Goal: Find contact information: Find contact information

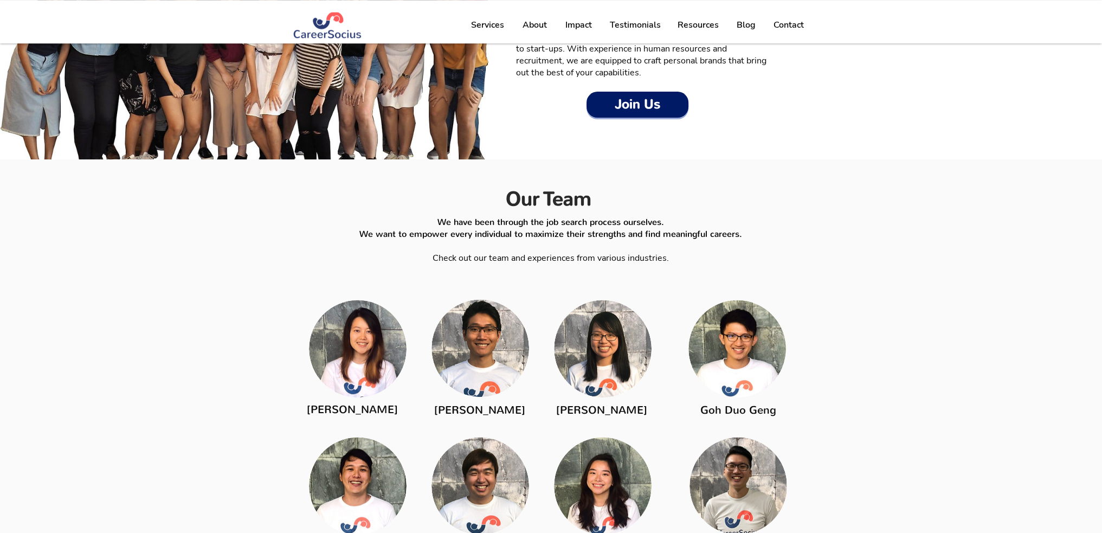
scroll to position [1409, 0]
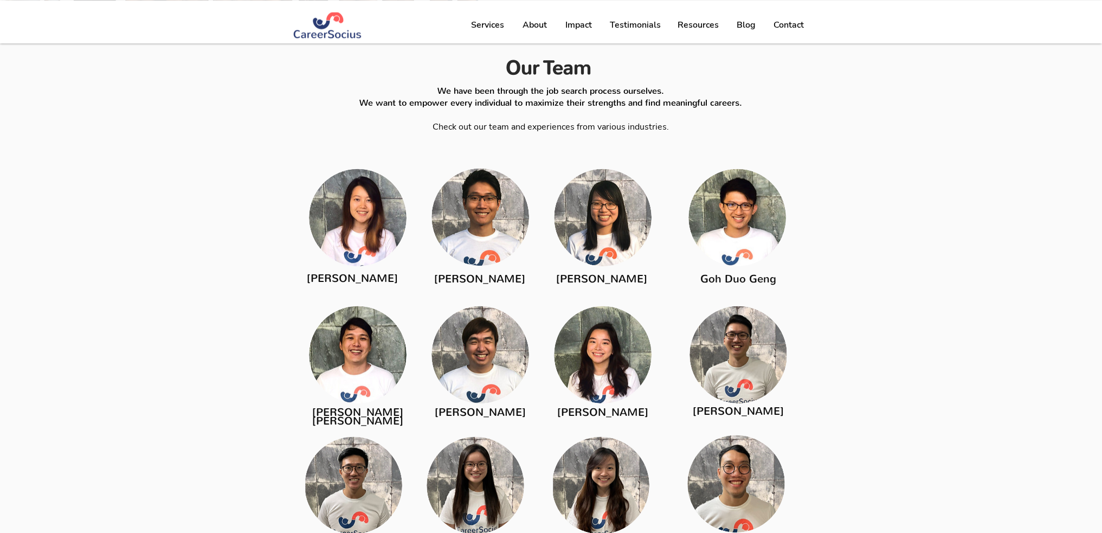
click at [356, 234] on img at bounding box center [358, 218] width 98 height 98
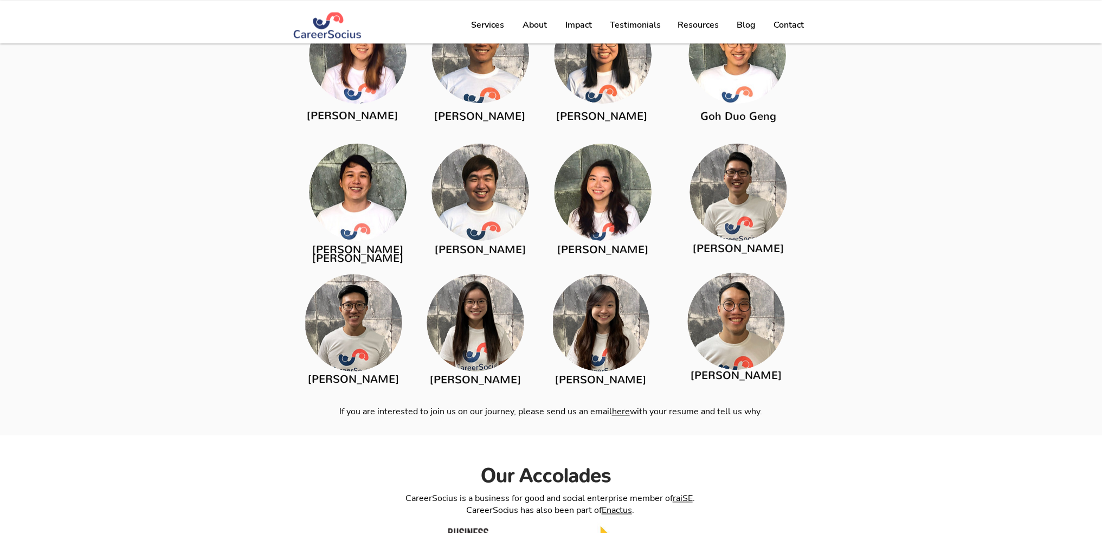
scroll to position [0, 0]
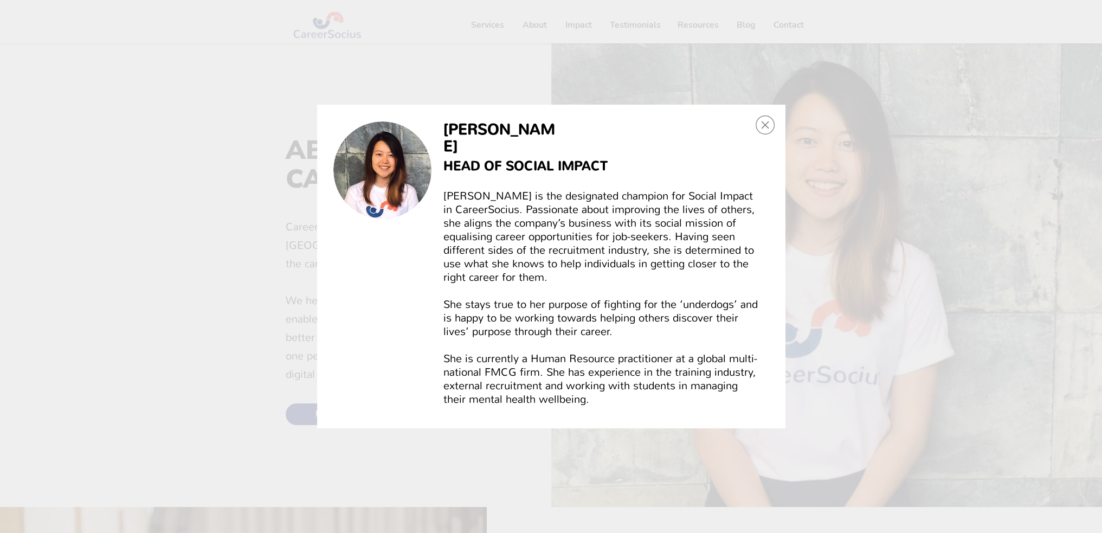
click at [763, 142] on div "Lim Kai Ning" at bounding box center [551, 267] width 468 height 324
click at [763, 134] on icon "Back to site" at bounding box center [764, 124] width 19 height 19
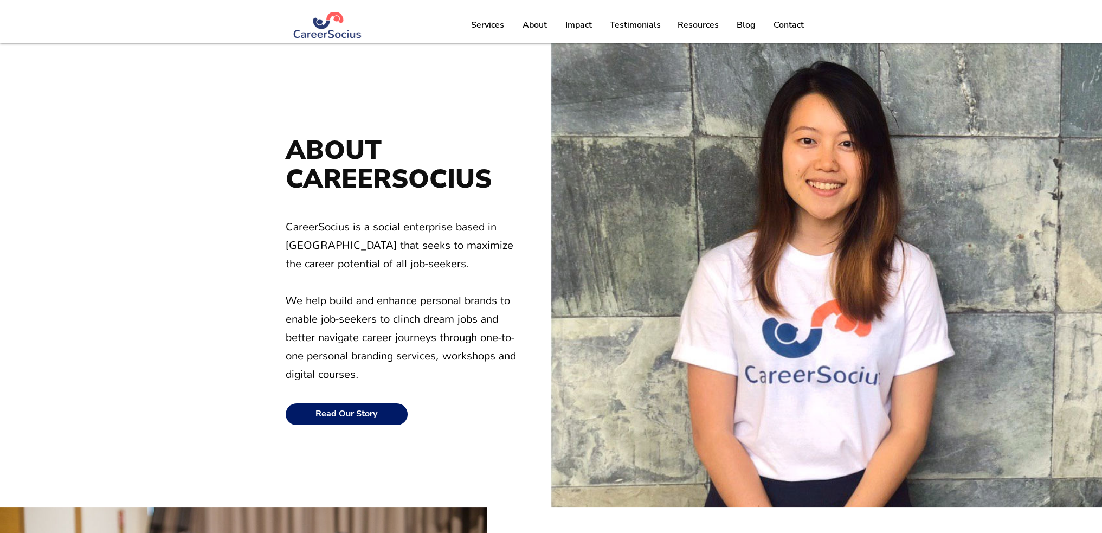
scroll to position [1572, 0]
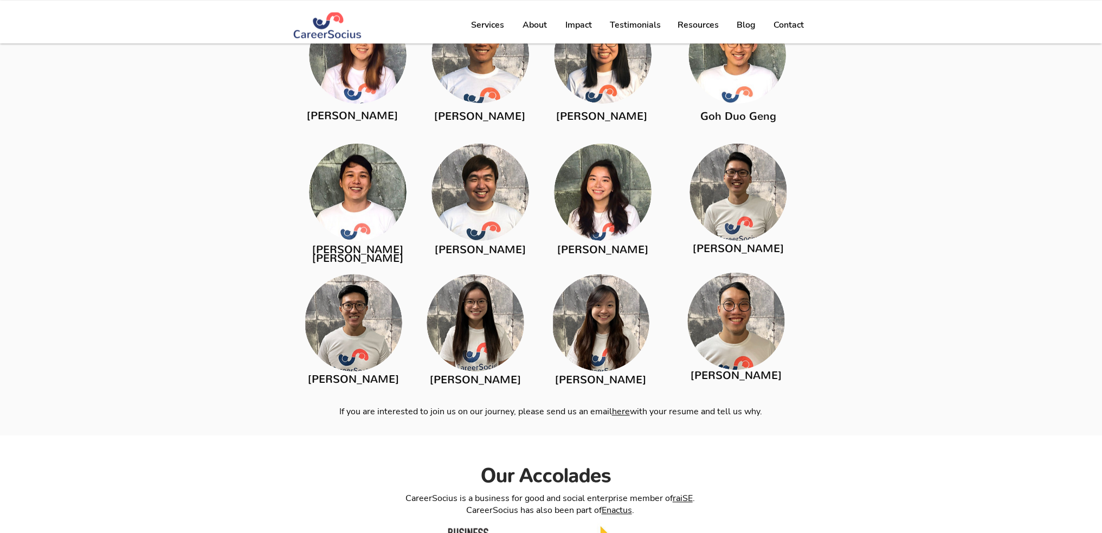
click at [453, 313] on img at bounding box center [475, 323] width 98 height 98
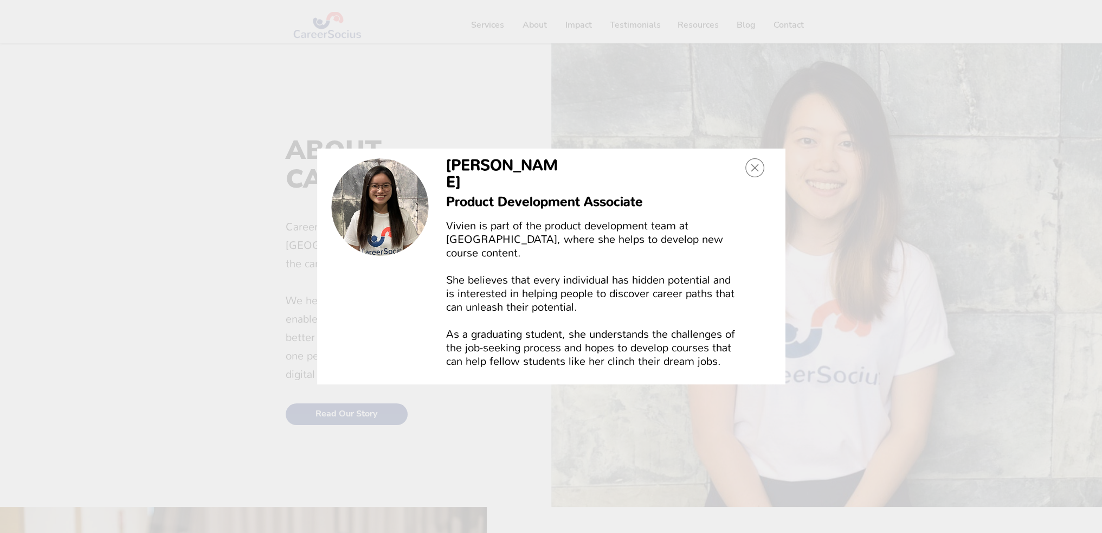
click at [753, 177] on icon "Back to site" at bounding box center [754, 167] width 19 height 19
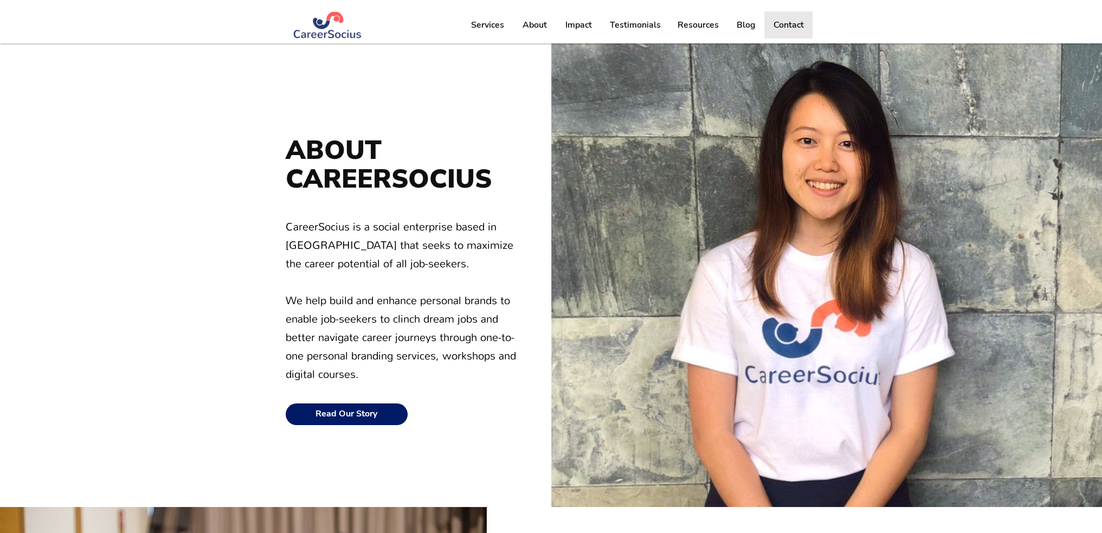
click at [793, 28] on p "Contact" at bounding box center [788, 24] width 41 height 27
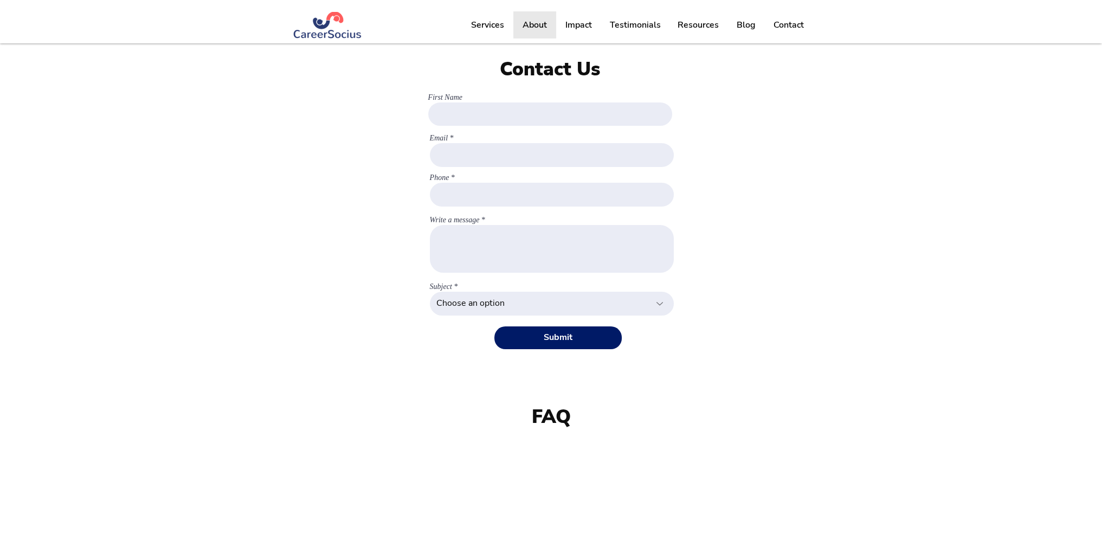
click at [545, 25] on p "About" at bounding box center [534, 24] width 35 height 27
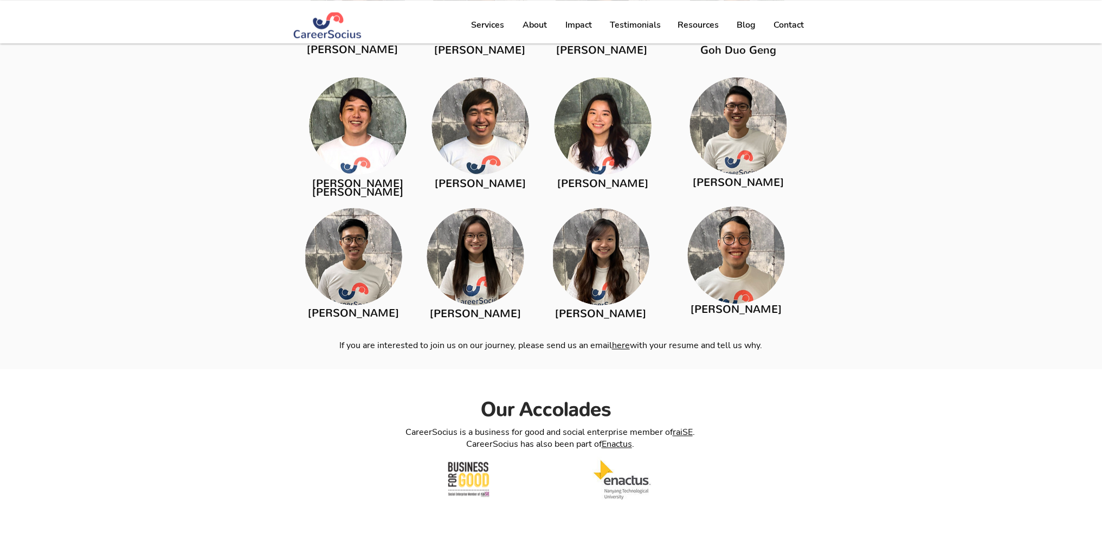
scroll to position [1735, 0]
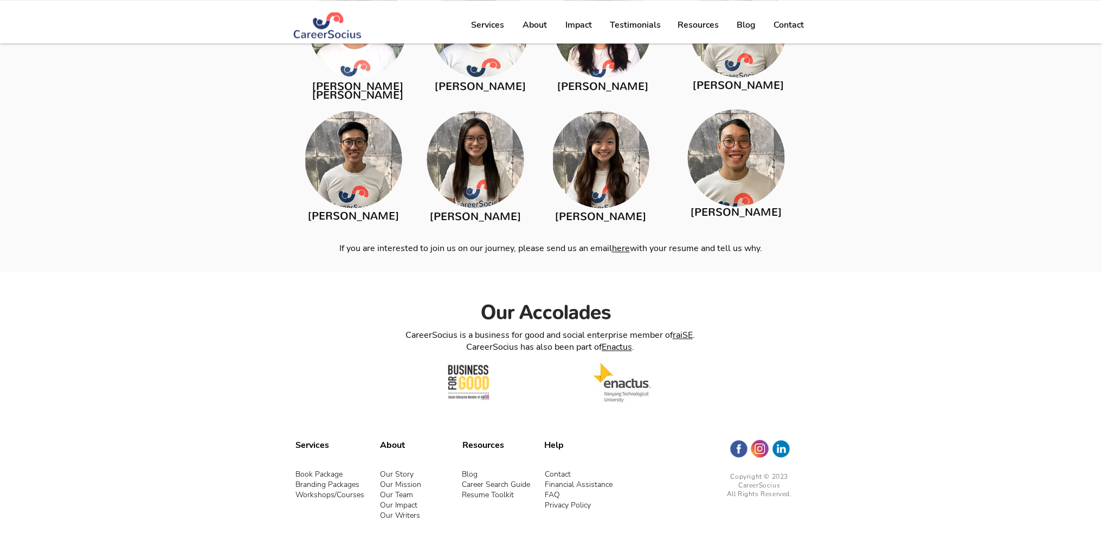
click at [554, 469] on link "Contact" at bounding box center [558, 474] width 26 height 10
